Goal: Find specific page/section: Find specific page/section

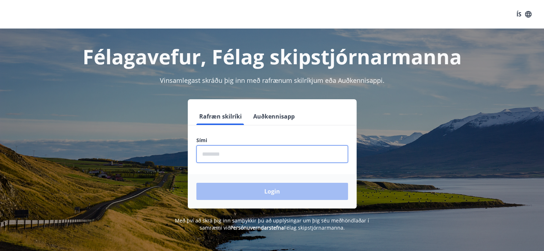
click at [236, 154] on input "phone" at bounding box center [272, 155] width 152 height 18
type input "*"
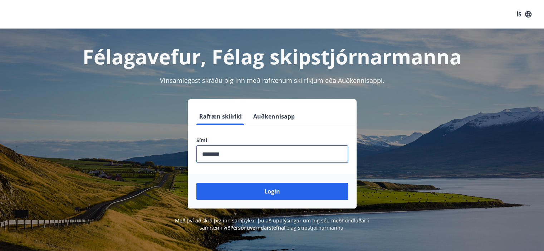
type input "********"
click at [196, 183] on button "Login" at bounding box center [272, 191] width 152 height 17
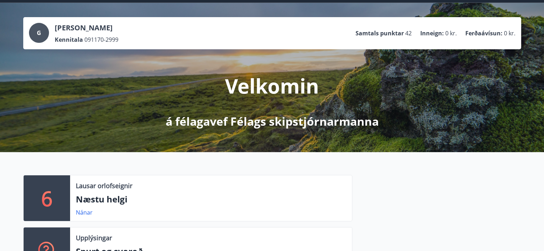
scroll to position [72, 0]
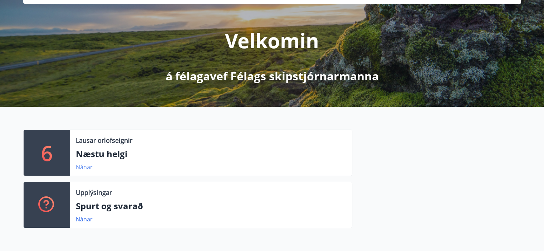
click at [82, 167] on link "Nánar" at bounding box center [84, 167] width 17 height 8
